Goal: Find specific page/section: Find specific page/section

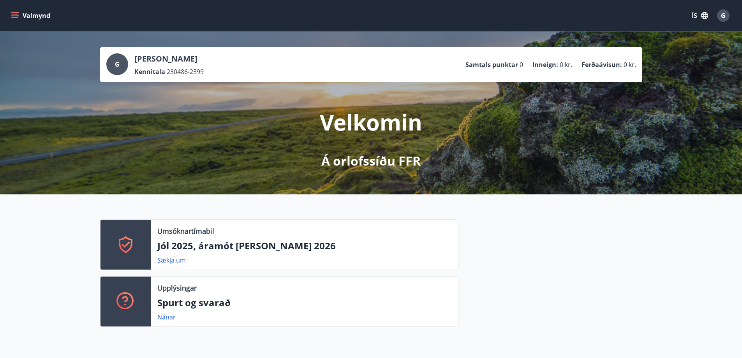
click at [16, 11] on button "Valmynd" at bounding box center [31, 16] width 44 height 14
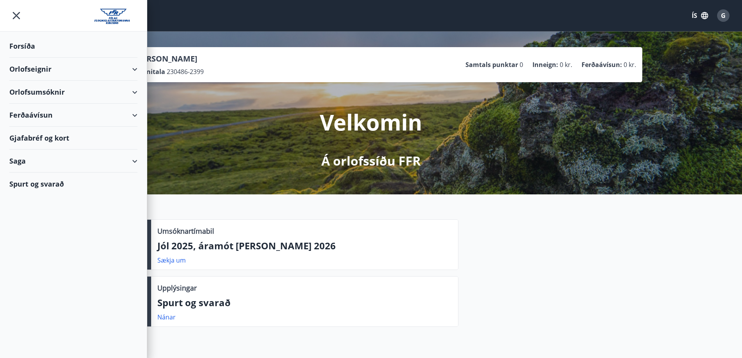
click at [40, 72] on div "Orlofseignir" at bounding box center [73, 69] width 128 height 23
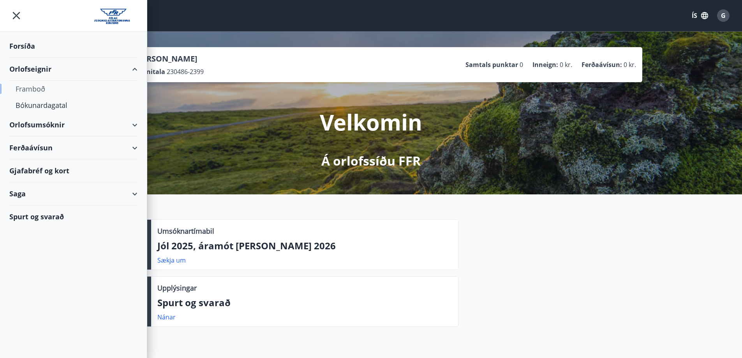
click at [39, 87] on div "Framboð" at bounding box center [74, 89] width 116 height 16
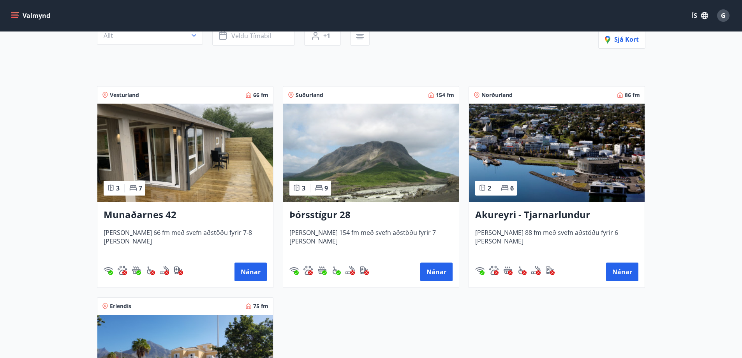
scroll to position [117, 0]
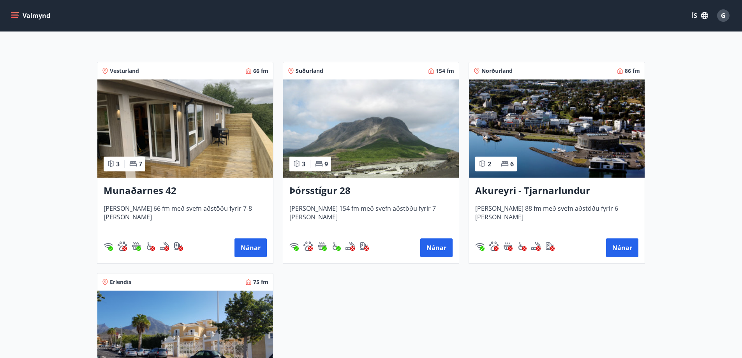
click at [192, 114] on img at bounding box center [185, 128] width 176 height 98
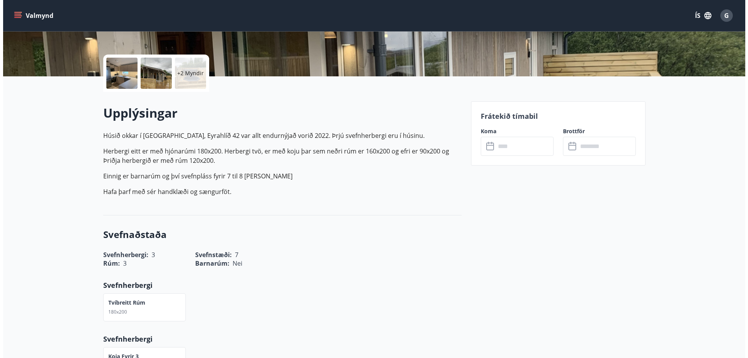
scroll to position [156, 0]
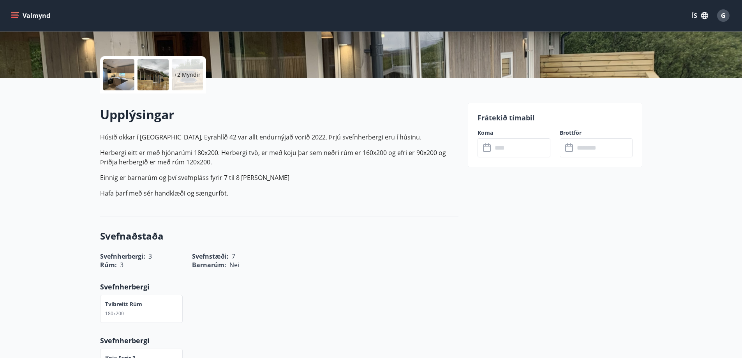
click at [191, 76] on p "+2 Myndir" at bounding box center [187, 75] width 26 height 8
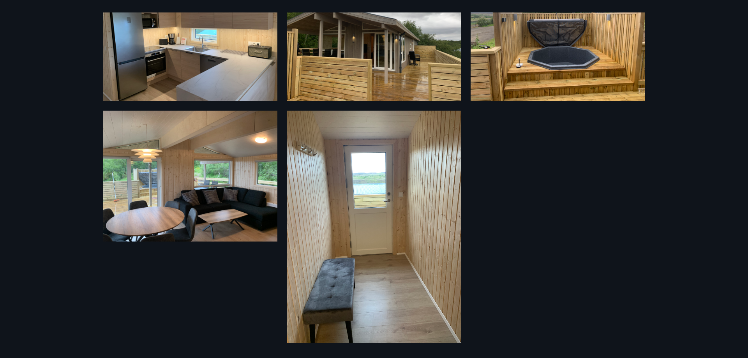
scroll to position [19, 0]
